Goal: Communication & Community: Ask a question

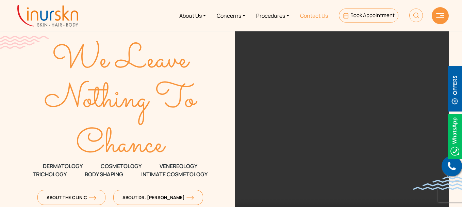
click at [319, 15] on link "Contact Us" at bounding box center [314, 16] width 39 height 26
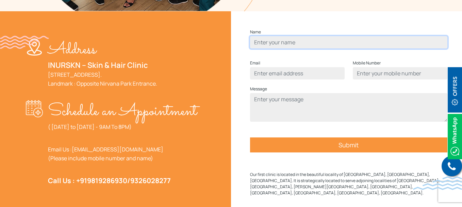
click at [306, 48] on input "Contact form" at bounding box center [349, 42] width 198 height 12
type input "jerry Walkar"
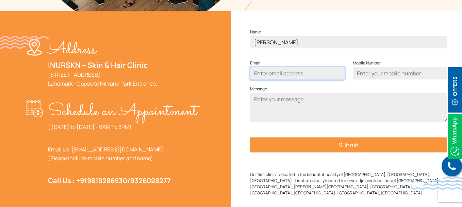
type input "jerry@wixjo.com"
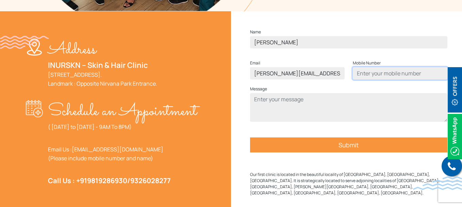
type input "2054177002"
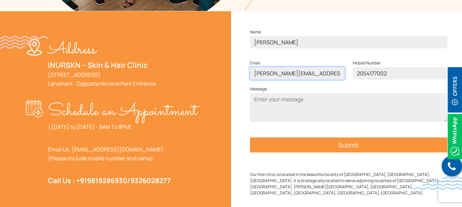
click at [299, 79] on input "jerry@wixjo.com" at bounding box center [297, 73] width 95 height 12
type input "jerry@wifymail.com"
click at [0, 114] on div "Address INURSKN – Skin & Hair Clinic 705, 7th Floor, Powai Plaza - Commercial W…" at bounding box center [113, 114] width 235 height 206
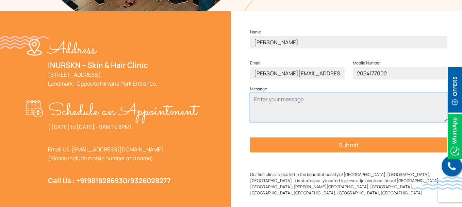
click at [298, 114] on textarea "Contact form" at bounding box center [349, 107] width 198 height 29
paste textarea "Hi Dear, I,m jerry Walkar, and I help businesses grow online using SEO, Google …"
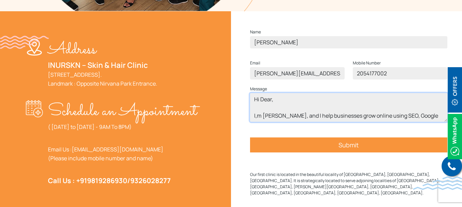
scroll to position [145, 0]
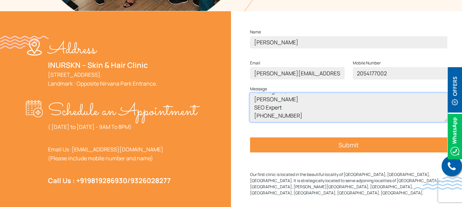
type textarea "Hi Dear, I,m jerry Walkar, and I help businesses grow online using SEO, Google …"
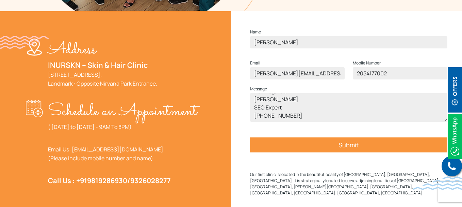
click at [354, 152] on input "Submit" at bounding box center [349, 144] width 198 height 15
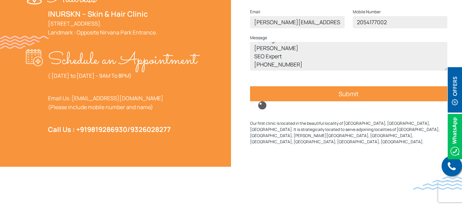
scroll to position [341, 0]
